Goal: Information Seeking & Learning: Learn about a topic

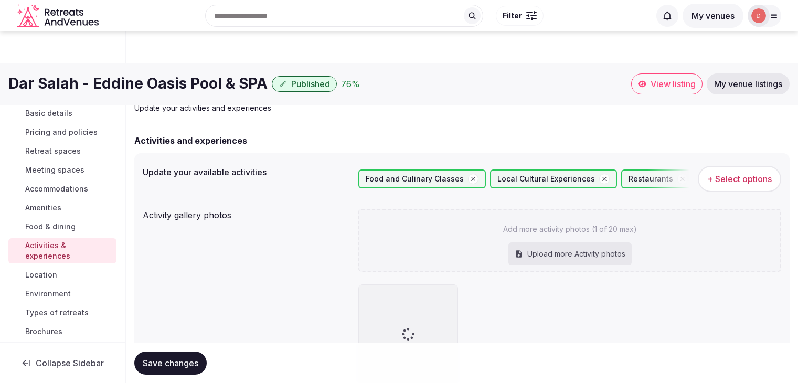
scroll to position [119, 0]
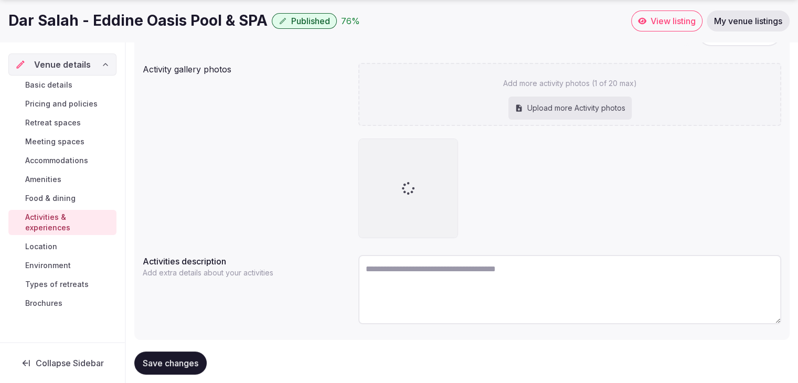
scroll to position [167, 0]
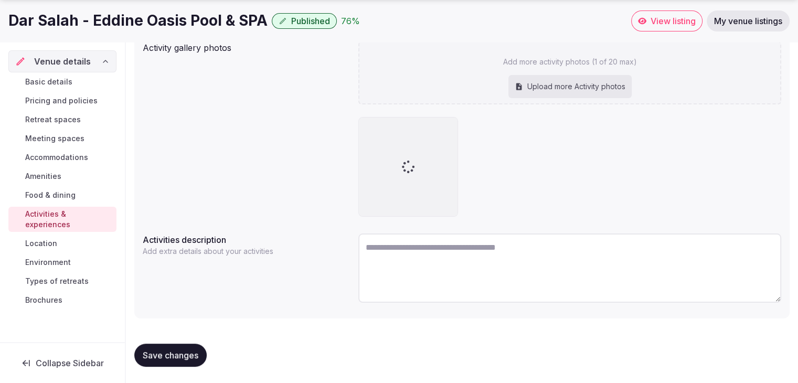
click at [46, 238] on span "Location" at bounding box center [41, 243] width 32 height 10
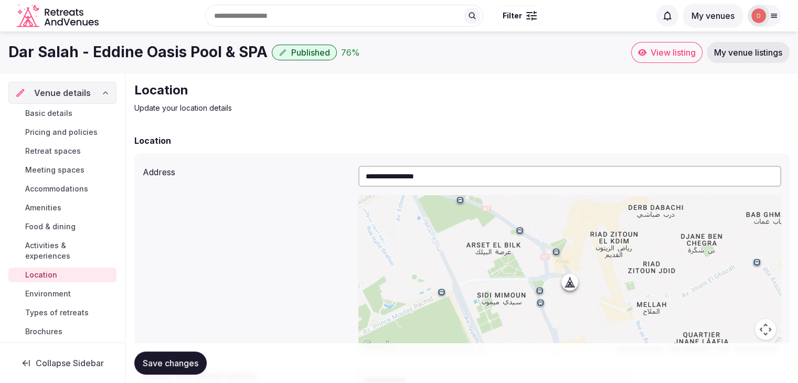
click at [57, 289] on span "Environment" at bounding box center [48, 294] width 46 height 10
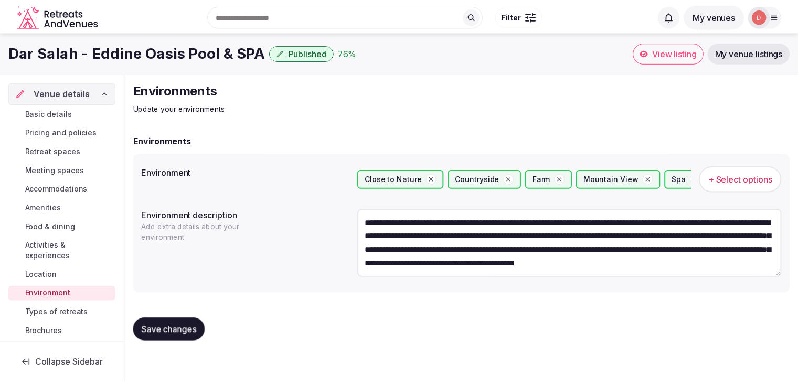
scroll to position [96, 0]
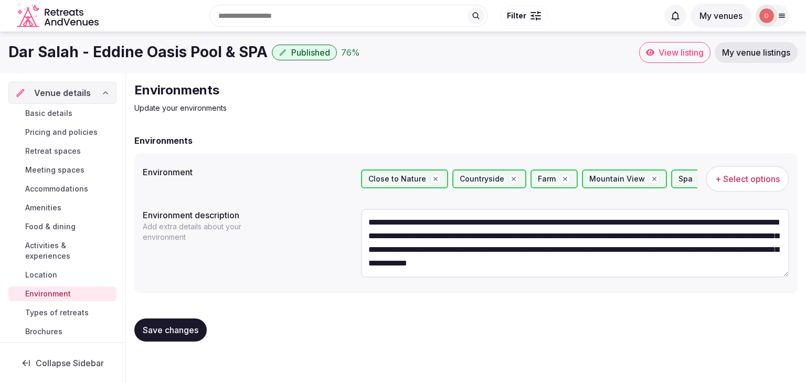
click at [51, 308] on span "Types of retreats" at bounding box center [57, 313] width 64 height 10
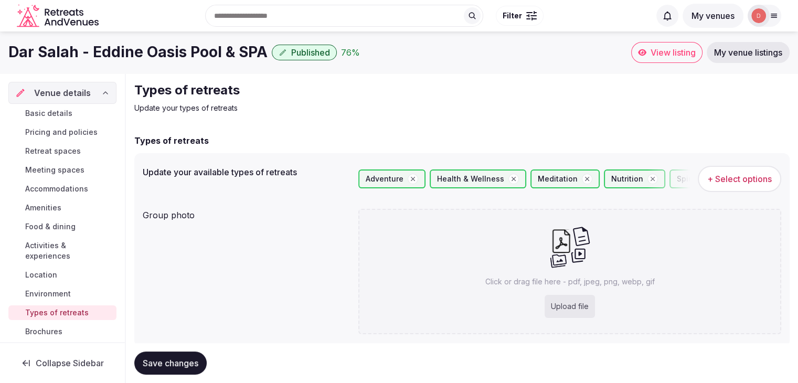
scroll to position [29, 0]
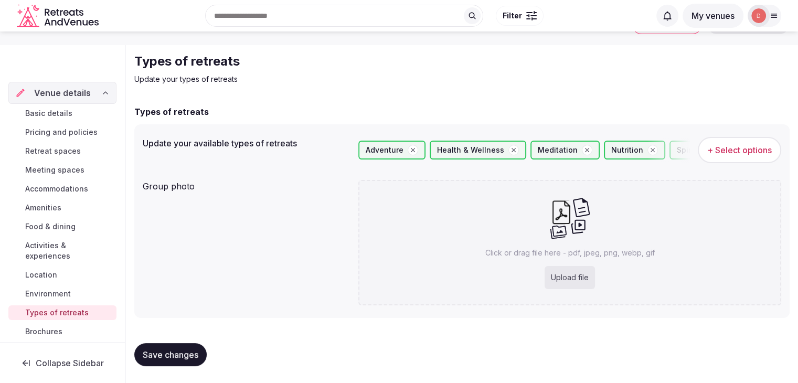
click at [62, 326] on span "Brochures" at bounding box center [43, 331] width 37 height 10
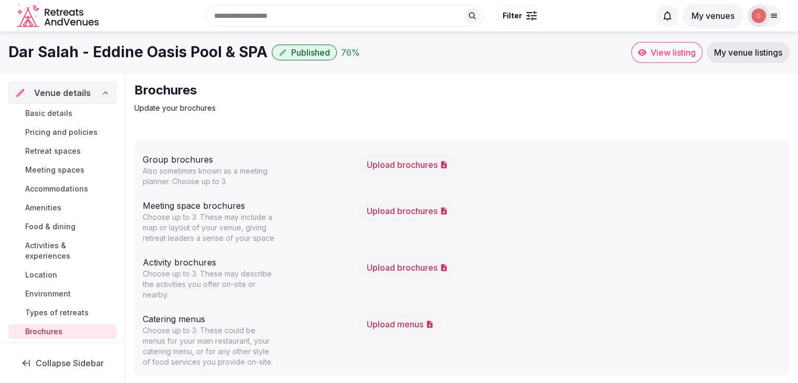
scroll to position [1, 0]
